Goal: Task Accomplishment & Management: Complete application form

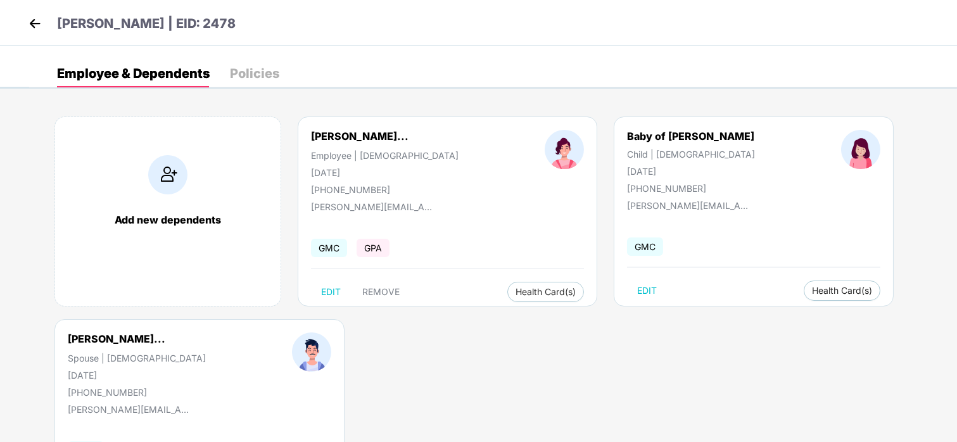
click at [34, 15] on img at bounding box center [34, 23] width 19 height 19
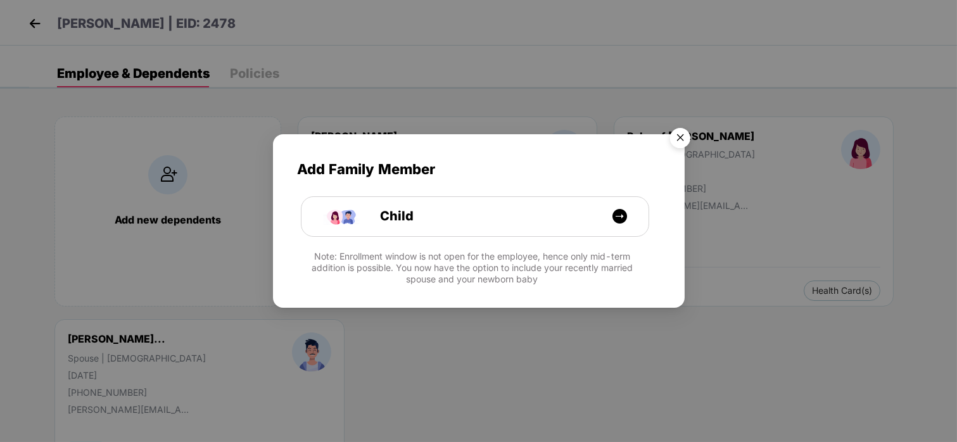
click at [677, 131] on img "Close" at bounding box center [679, 139] width 35 height 35
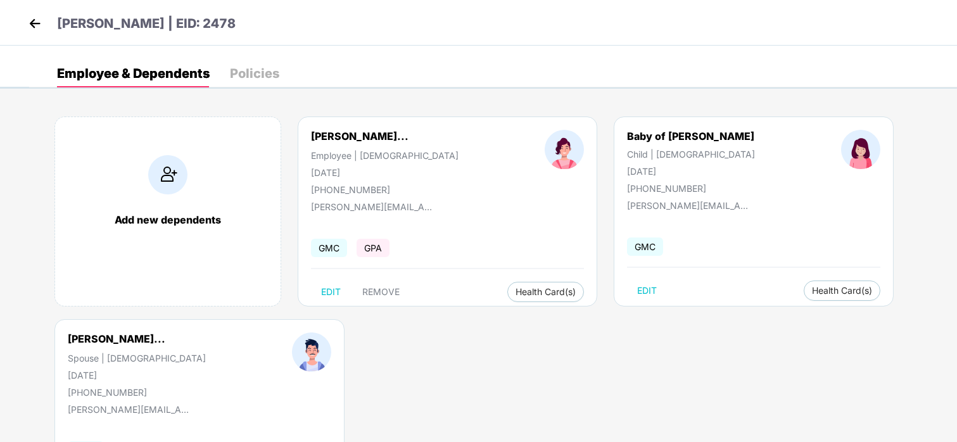
click at [48, 28] on header "[PERSON_NAME] | EID: 2478" at bounding box center [130, 25] width 210 height 23
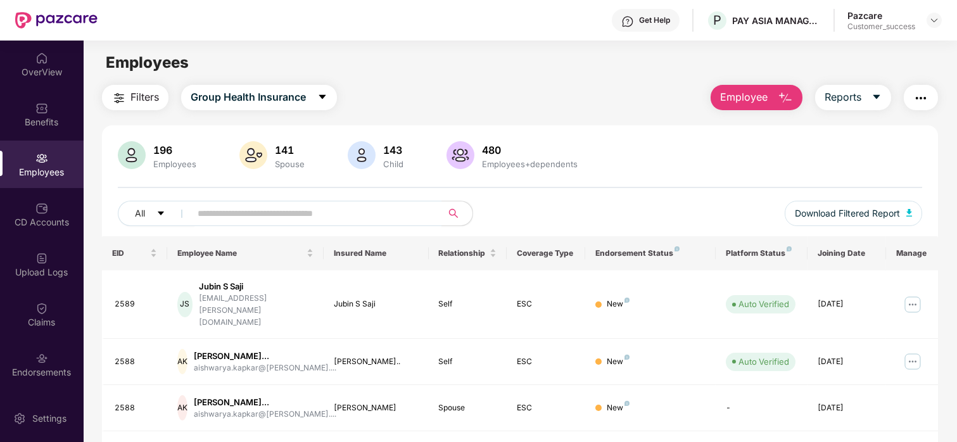
click at [48, 28] on div at bounding box center [56, 20] width 82 height 41
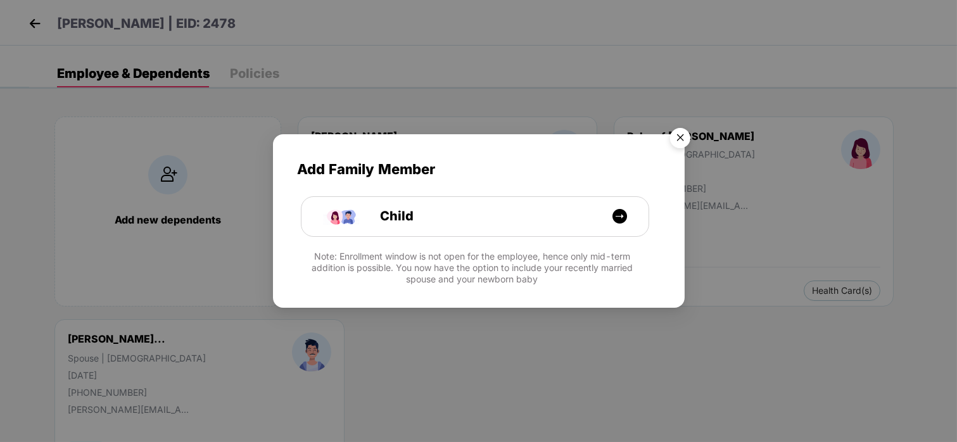
click at [686, 146] on img "Close" at bounding box center [679, 139] width 35 height 35
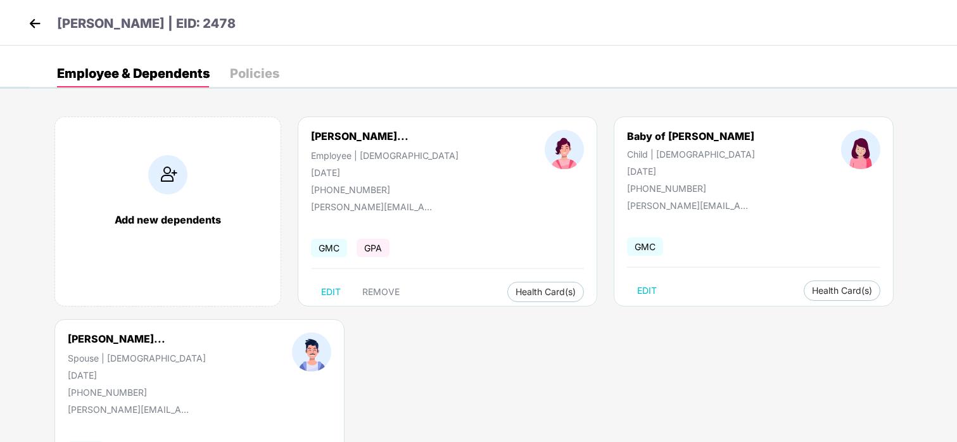
click at [35, 20] on img at bounding box center [34, 23] width 19 height 19
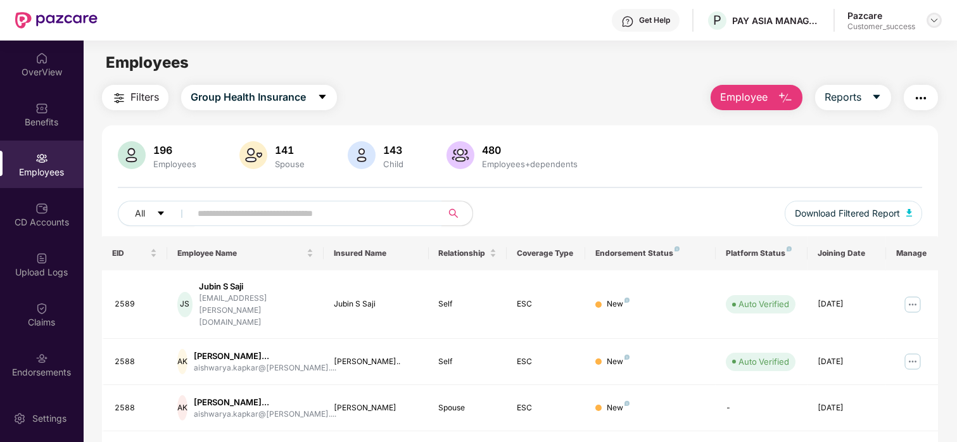
click at [939, 16] on div at bounding box center [933, 20] width 15 height 15
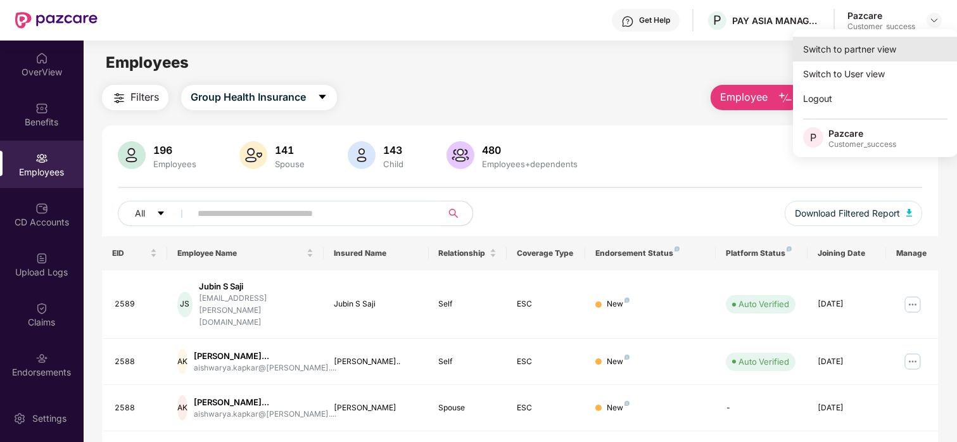
click at [886, 52] on div "Switch to partner view" at bounding box center [875, 49] width 165 height 25
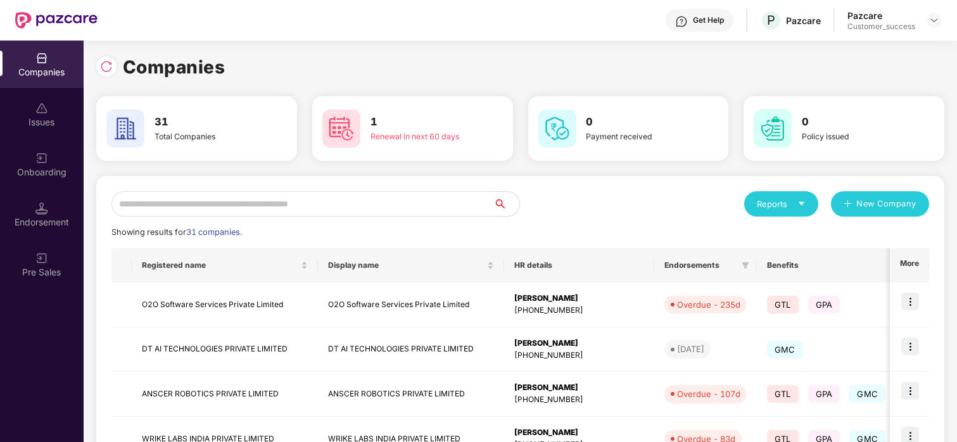
click at [348, 198] on input "text" at bounding box center [302, 203] width 382 height 25
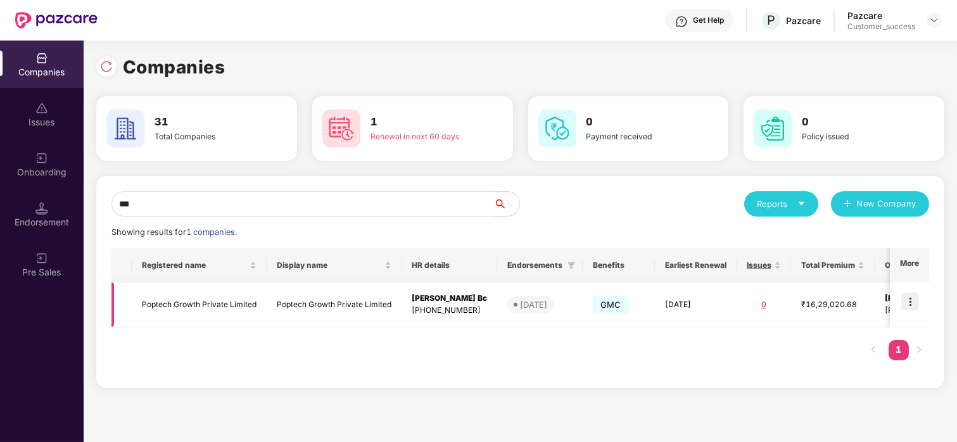
type input "***"
click at [913, 296] on img at bounding box center [910, 302] width 18 height 18
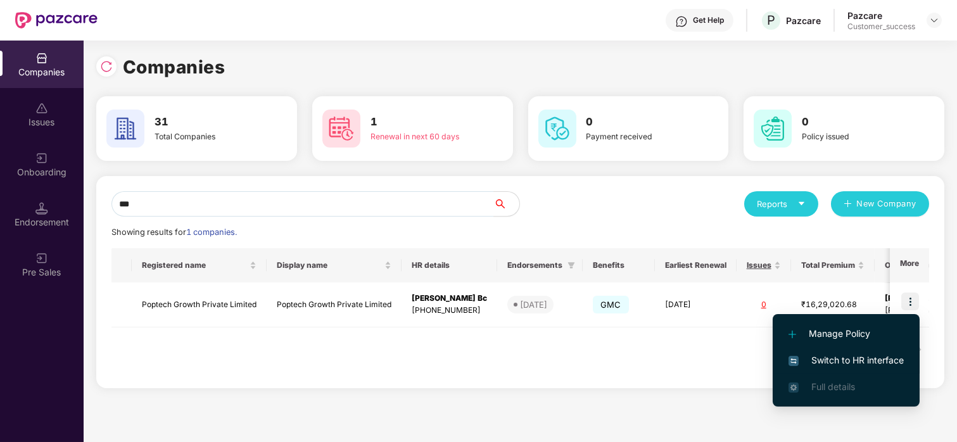
click at [814, 358] on span "Switch to HR interface" at bounding box center [845, 360] width 115 height 14
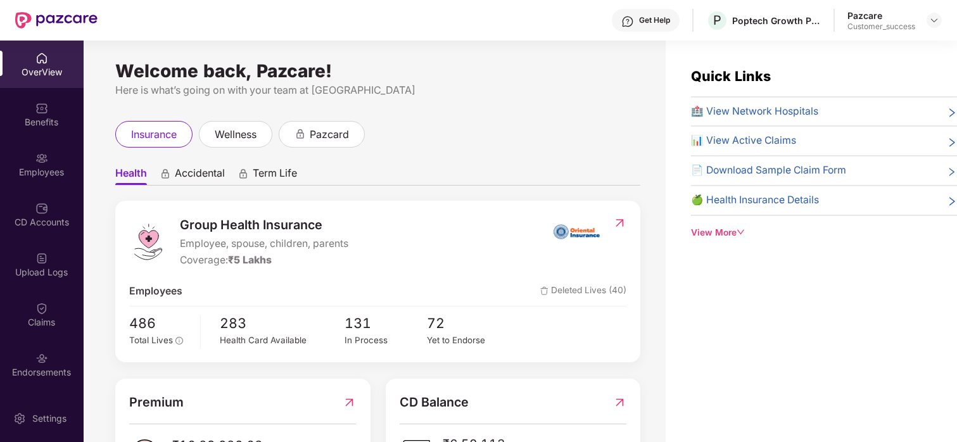
click at [40, 158] on img at bounding box center [41, 158] width 13 height 13
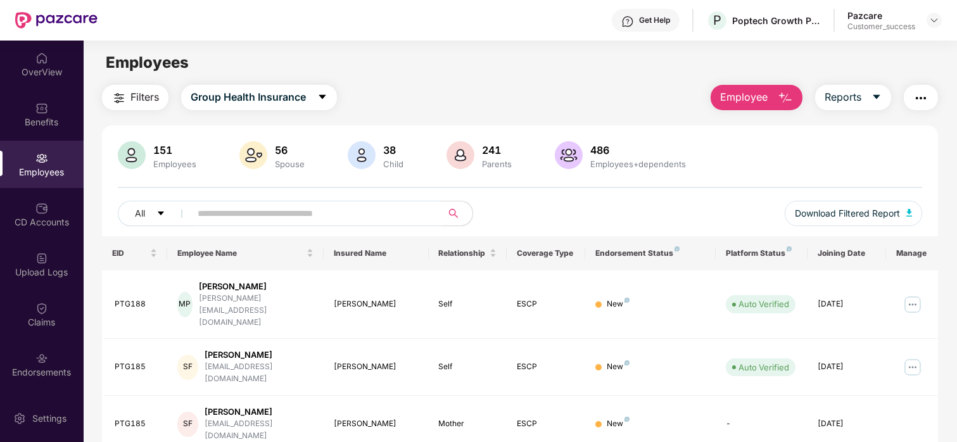
click at [770, 98] on button "Employee" at bounding box center [756, 97] width 92 height 25
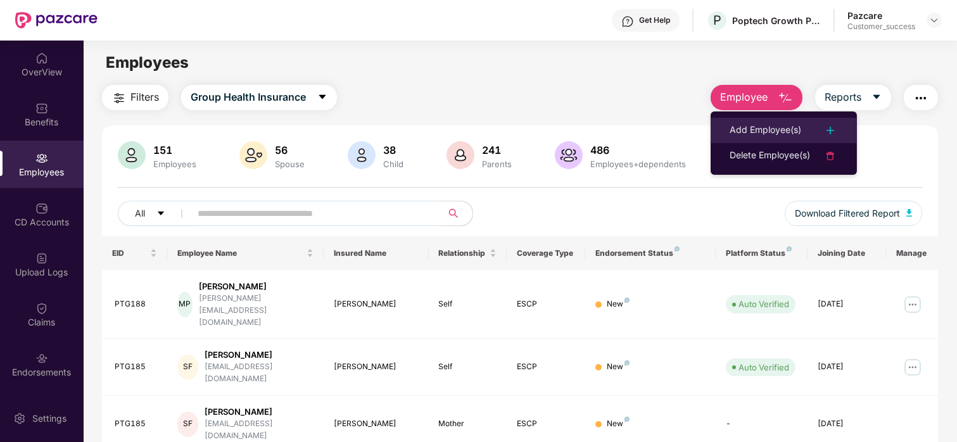
click at [766, 134] on div "Add Employee(s)" at bounding box center [765, 130] width 72 height 15
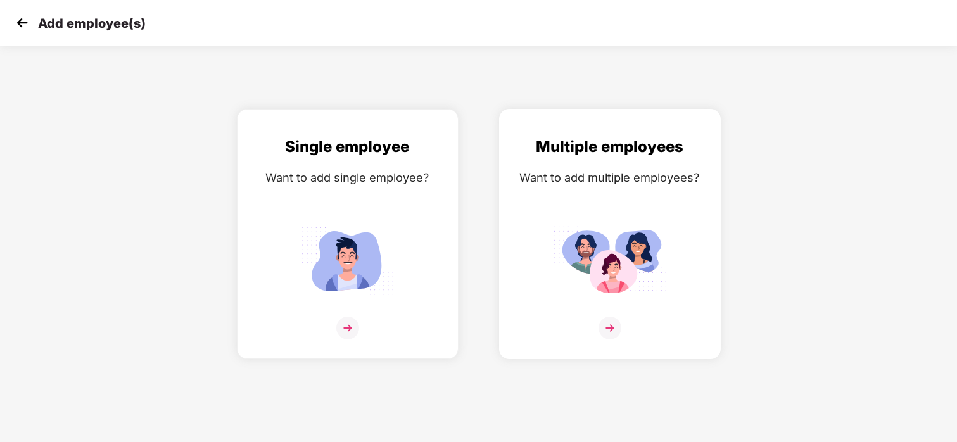
click at [636, 278] on img at bounding box center [610, 260] width 114 height 79
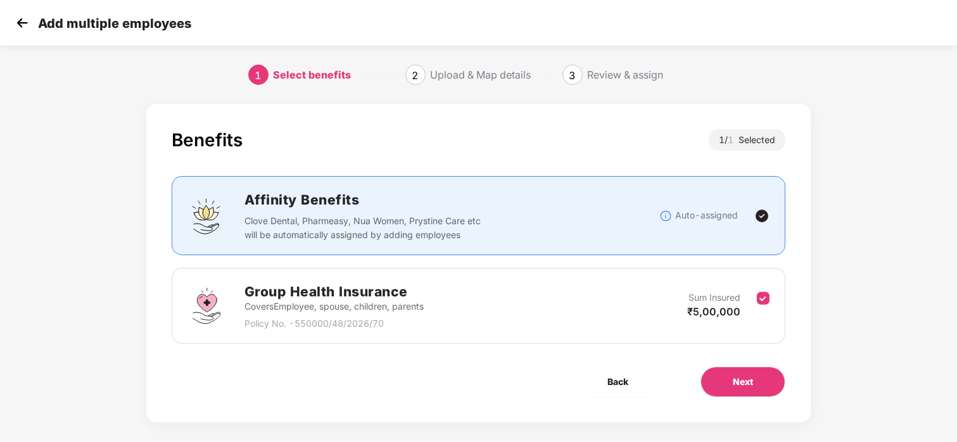
scroll to position [11, 0]
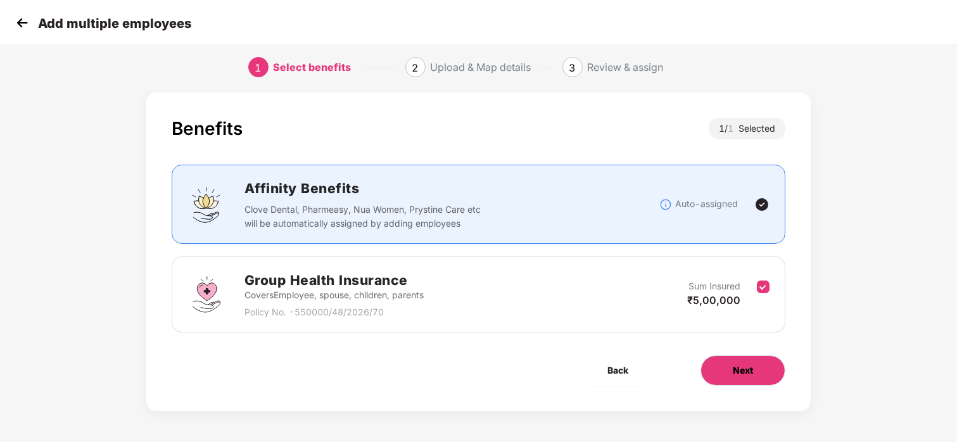
click at [756, 363] on button "Next" at bounding box center [742, 370] width 85 height 30
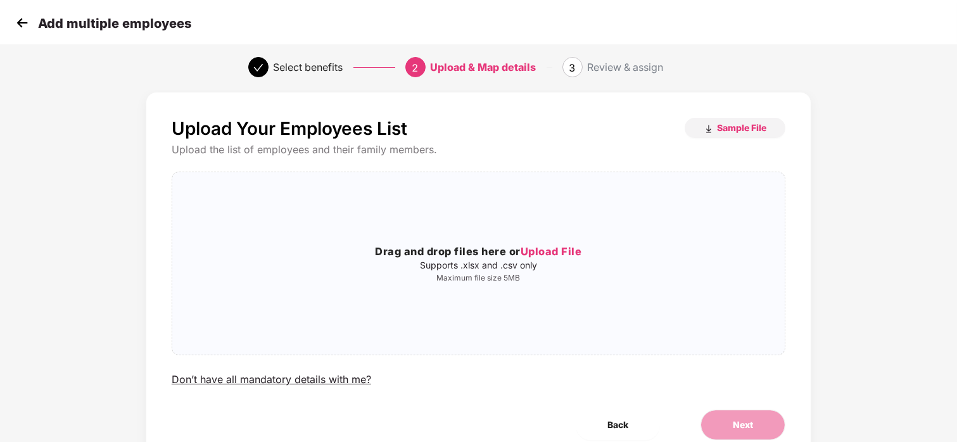
scroll to position [0, 0]
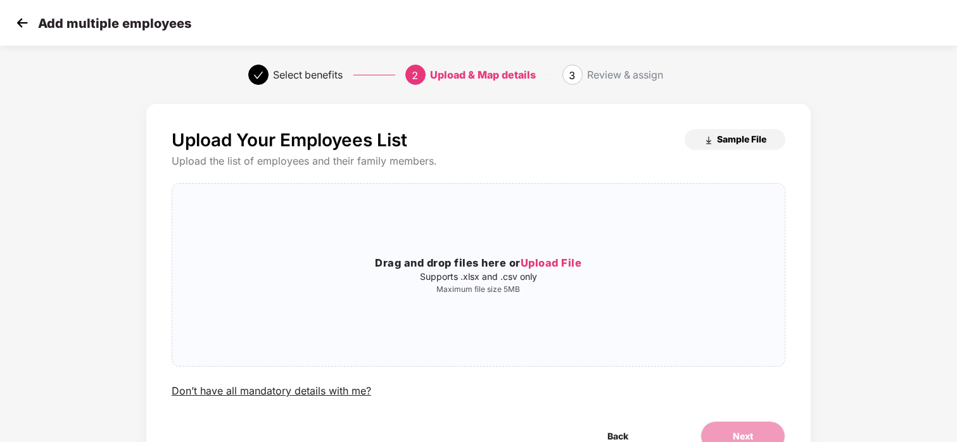
click at [724, 142] on span "Sample File" at bounding box center [741, 139] width 49 height 12
click at [537, 261] on span "Upload File" at bounding box center [550, 262] width 61 height 13
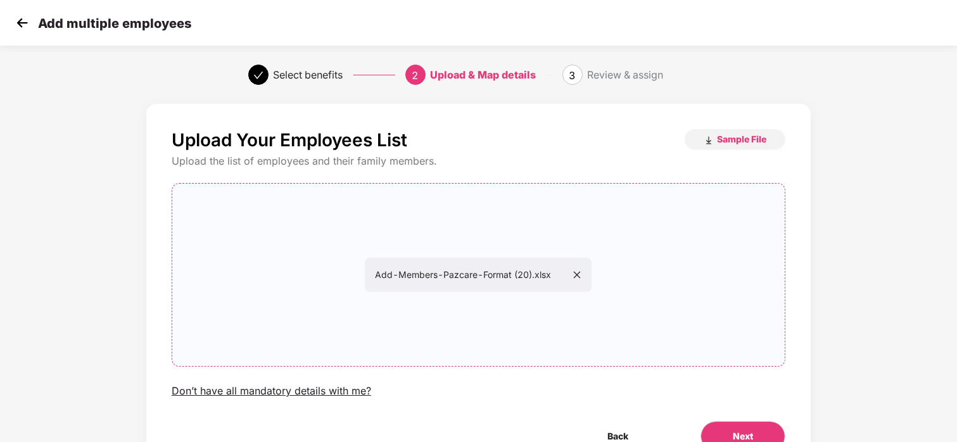
scroll to position [66, 0]
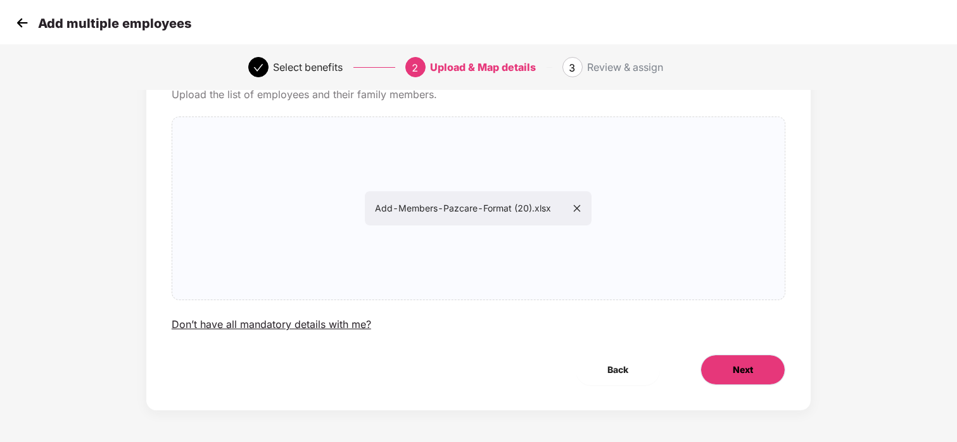
click at [747, 367] on span "Next" at bounding box center [743, 370] width 20 height 14
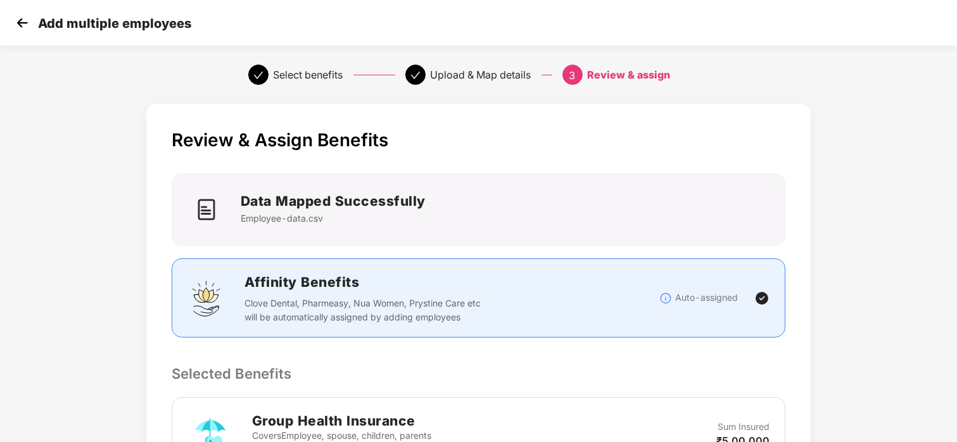
scroll to position [265, 0]
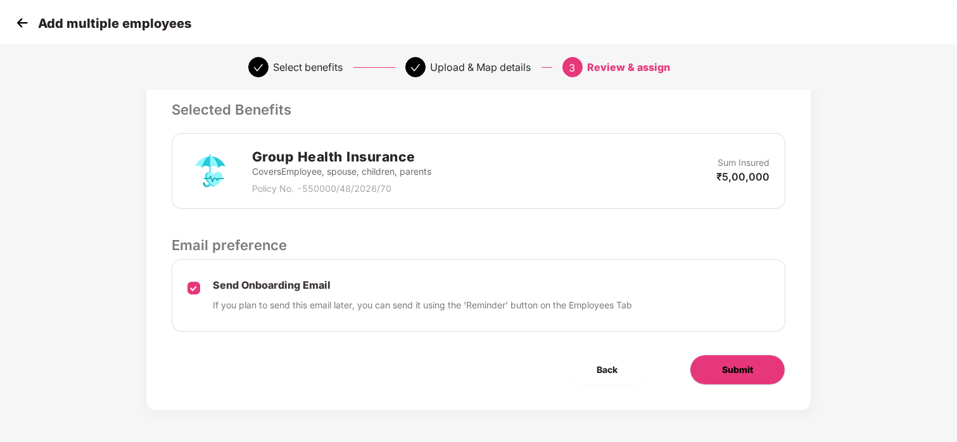
click at [723, 374] on span "Submit" at bounding box center [737, 370] width 31 height 14
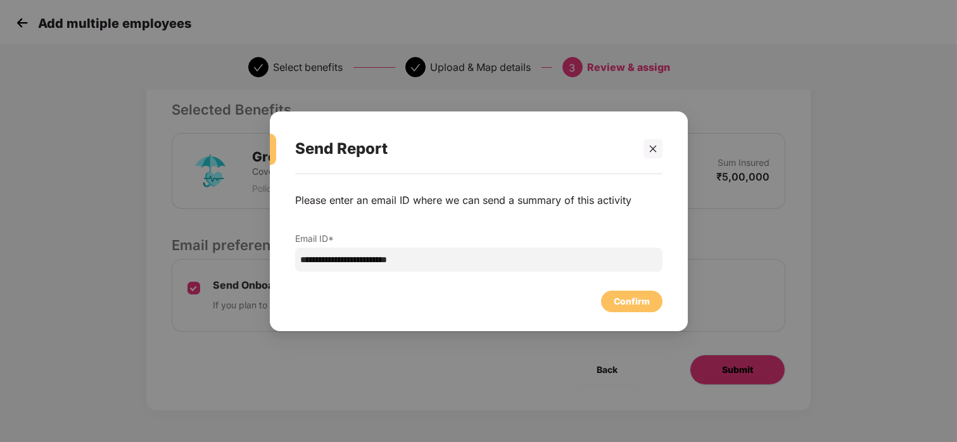
scroll to position [0, 0]
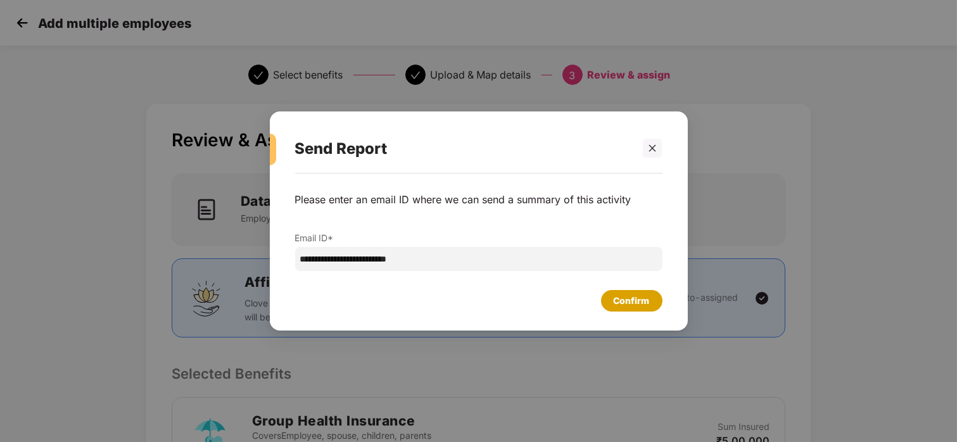
click at [617, 291] on div "Confirm" at bounding box center [631, 301] width 61 height 22
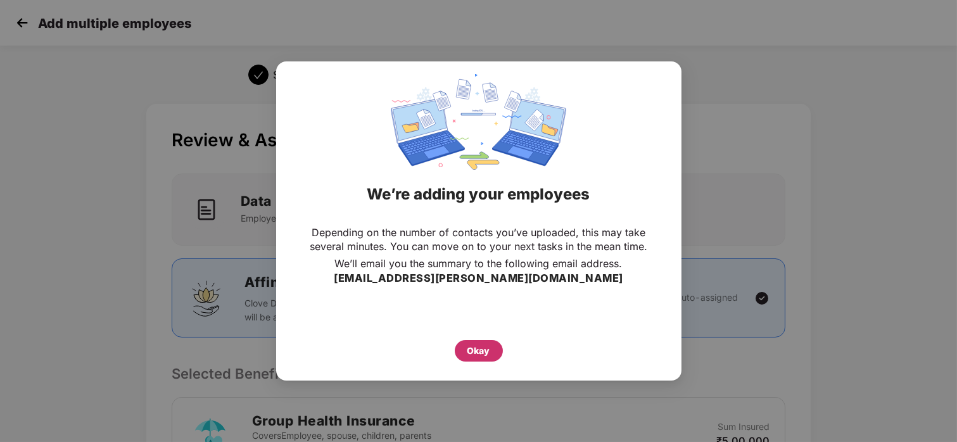
click at [484, 351] on div "Okay" at bounding box center [478, 351] width 23 height 14
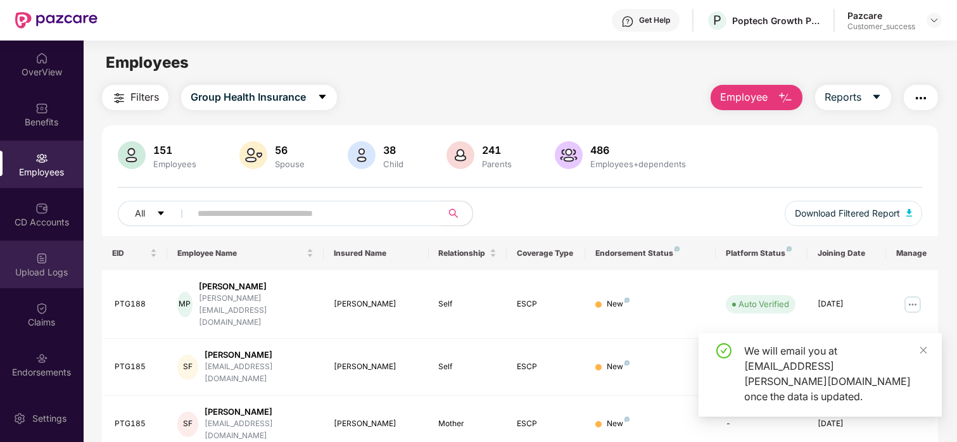
click at [48, 263] on div "Upload Logs" at bounding box center [42, 264] width 84 height 47
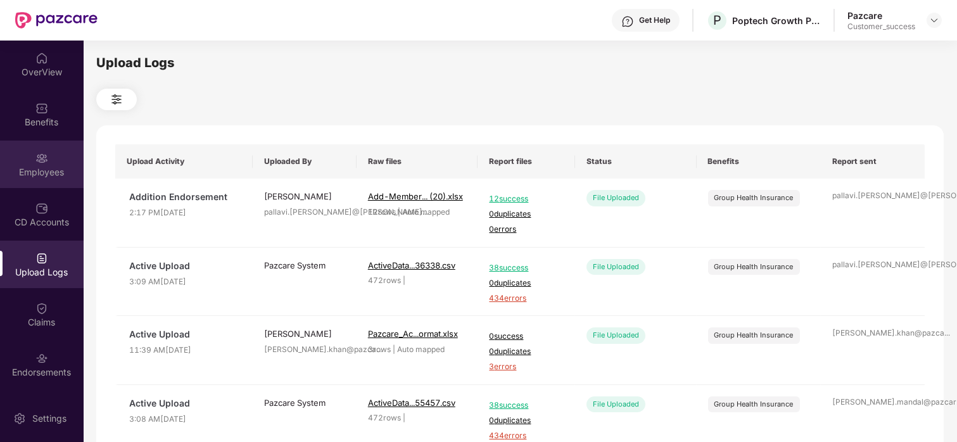
click at [47, 160] on div "Employees" at bounding box center [42, 164] width 84 height 47
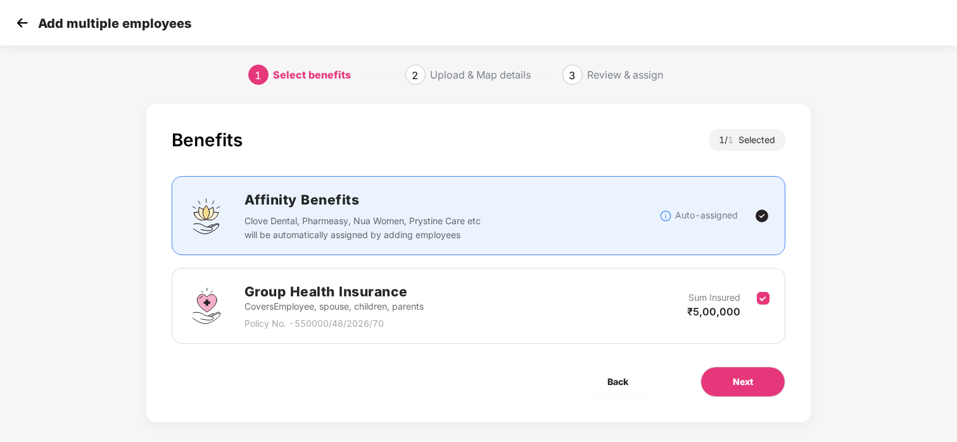
click at [16, 29] on img at bounding box center [22, 22] width 19 height 19
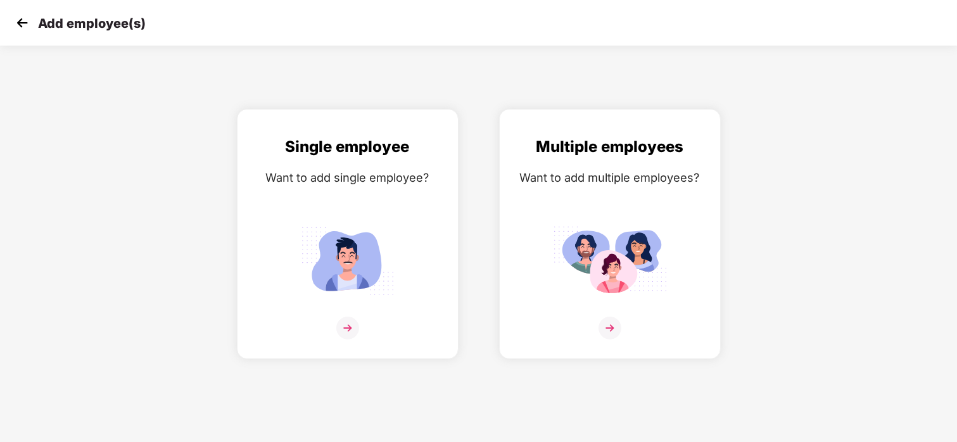
click at [17, 16] on img at bounding box center [22, 22] width 19 height 19
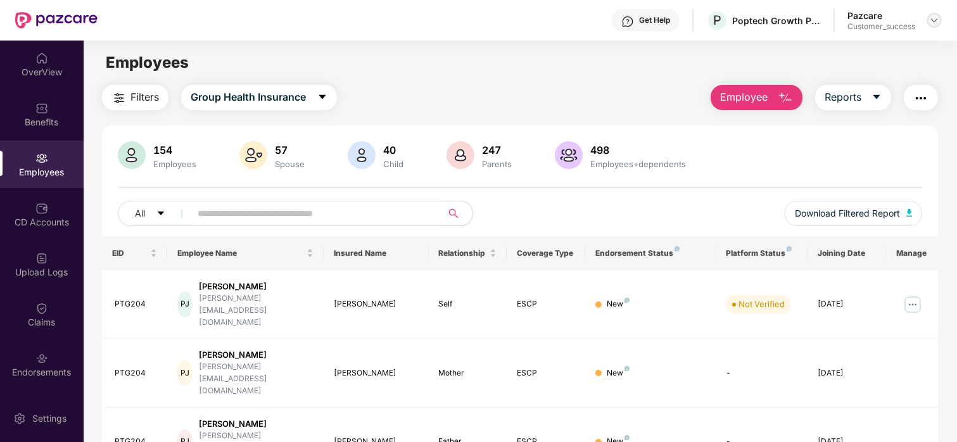
click at [937, 23] on img at bounding box center [934, 20] width 10 height 10
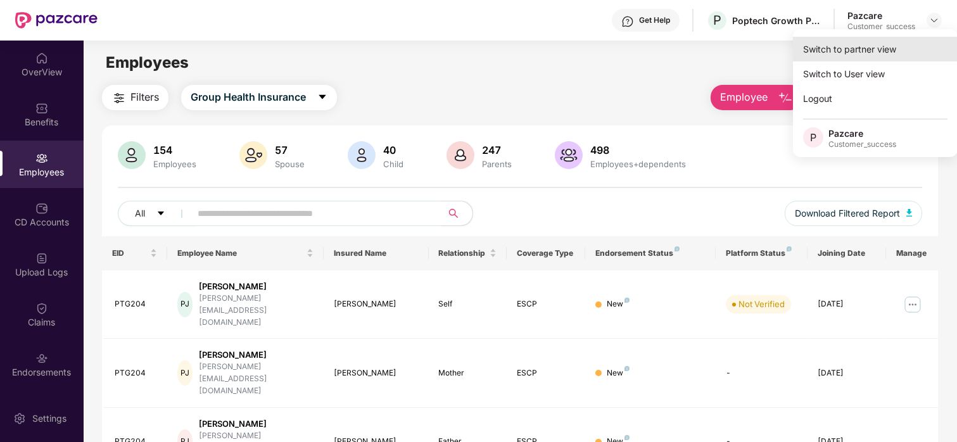
click at [866, 49] on div "Switch to partner view" at bounding box center [875, 49] width 165 height 25
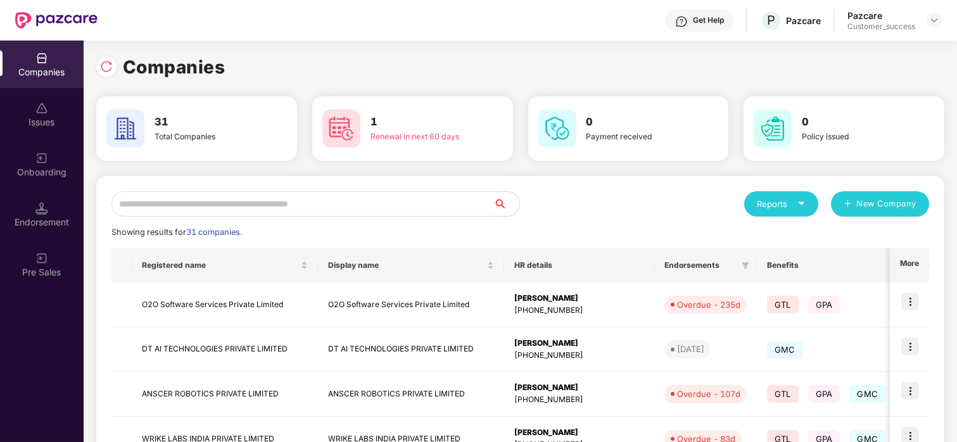
click at [294, 207] on input "text" at bounding box center [302, 203] width 382 height 25
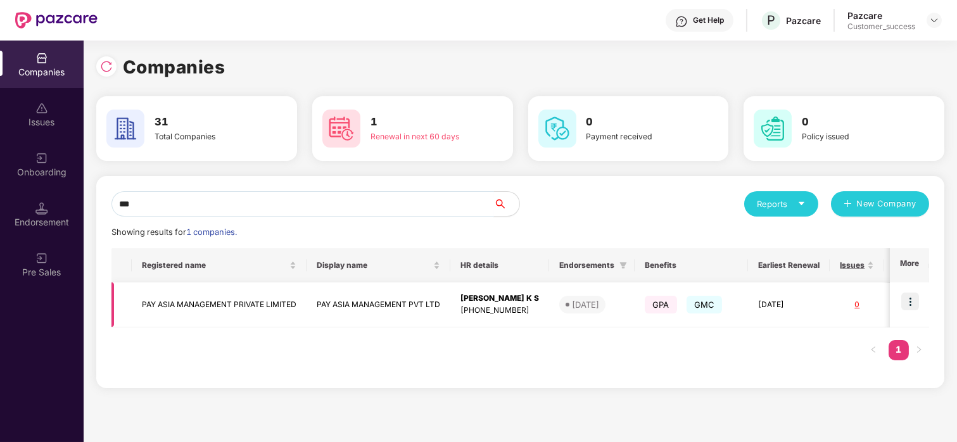
type input "***"
click at [909, 295] on img at bounding box center [910, 302] width 18 height 18
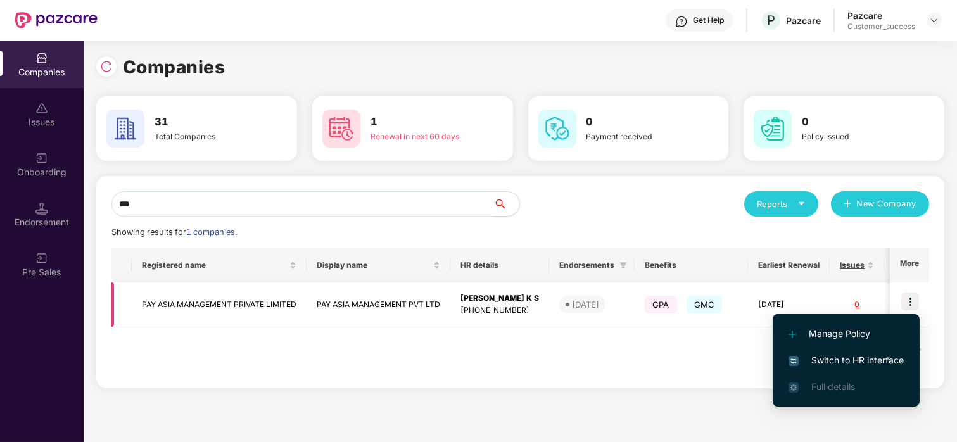
click at [207, 311] on td "PAY ASIA MANAGEMENT PRIVATE LIMITED" at bounding box center [219, 304] width 175 height 45
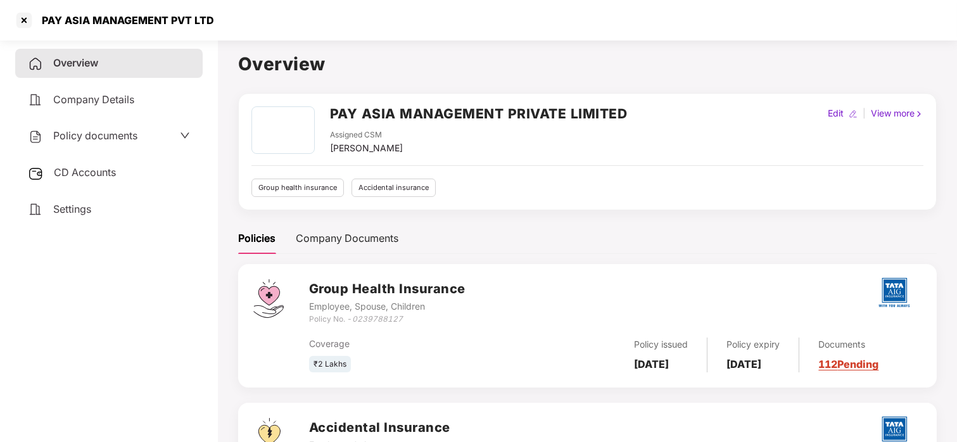
click at [85, 142] on div "Policy documents" at bounding box center [83, 136] width 110 height 16
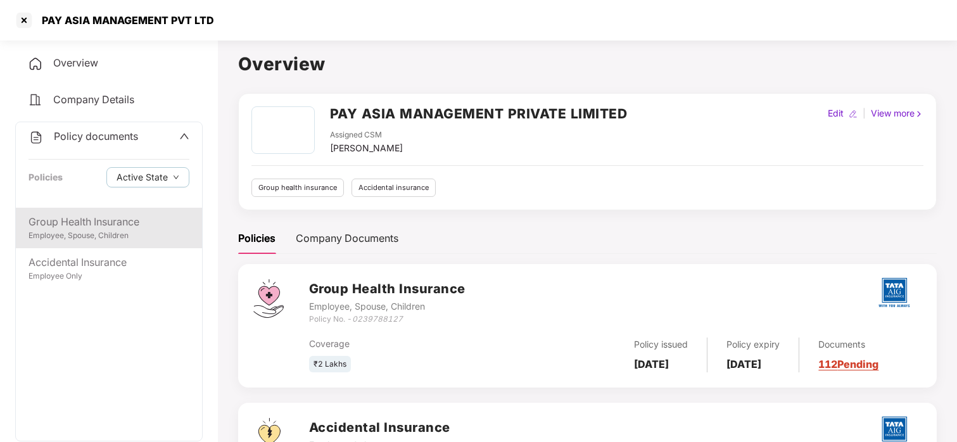
click at [114, 230] on div "Employee, Spouse, Children" at bounding box center [108, 236] width 161 height 12
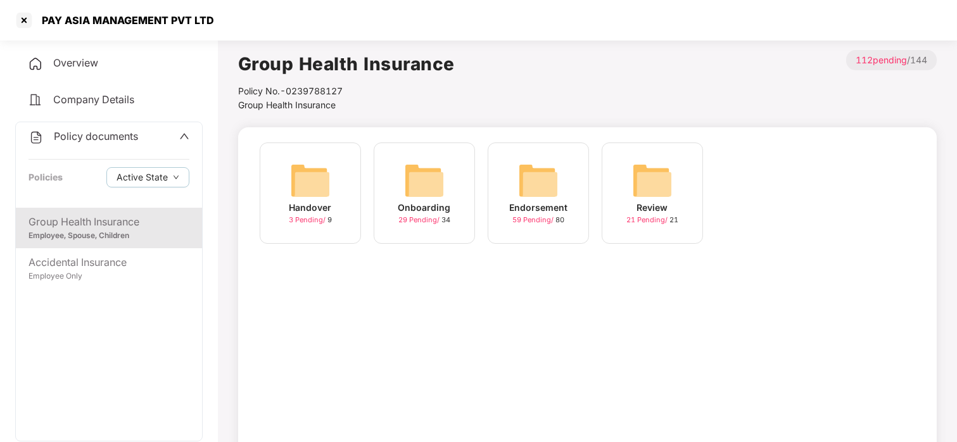
click at [434, 177] on img at bounding box center [424, 180] width 41 height 41
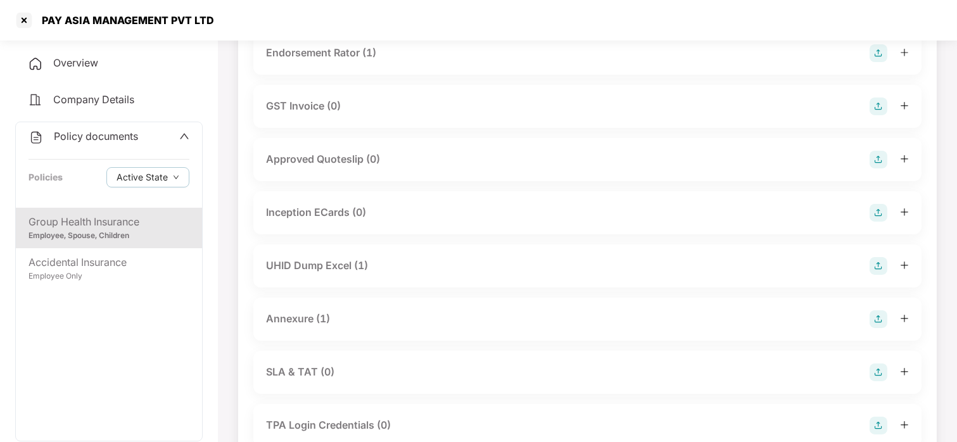
scroll to position [431, 0]
click at [305, 262] on div "UHID Dump Excel (1)" at bounding box center [317, 264] width 102 height 16
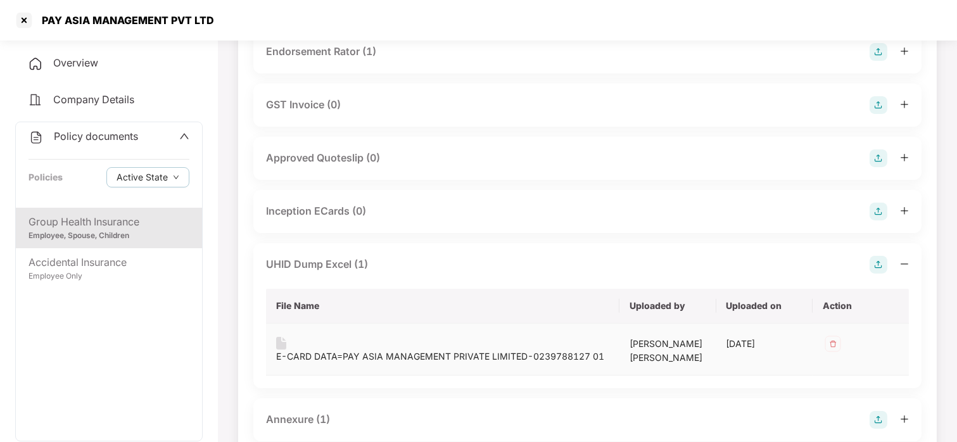
click at [344, 356] on div "E-CARD DATA=PAY ASIA MANAGEMENT PRIVATE LIMITED-0239788127 01" at bounding box center [440, 357] width 328 height 14
click at [23, 25] on div at bounding box center [24, 20] width 20 height 20
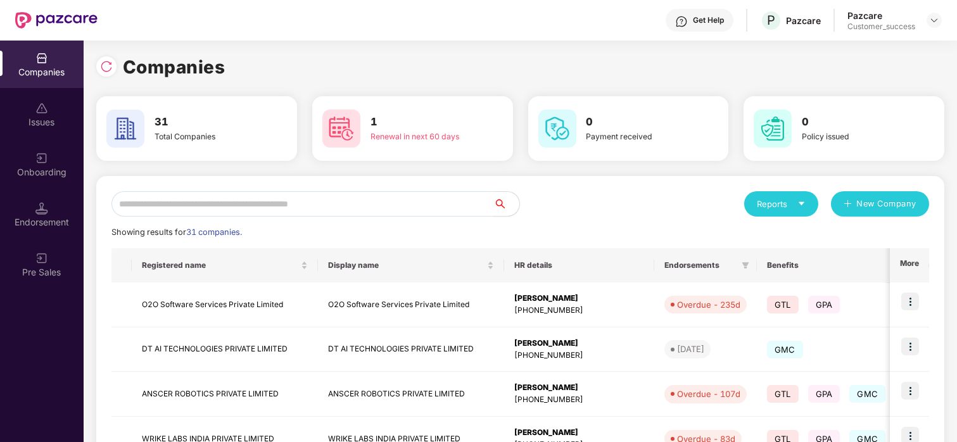
scroll to position [0, 0]
click at [110, 65] on img at bounding box center [106, 66] width 13 height 13
